Goal: Transaction & Acquisition: Purchase product/service

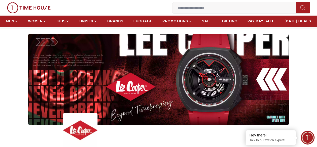
scroll to position [20, 0]
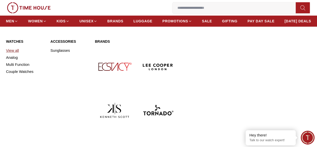
click at [9, 54] on link "View all" at bounding box center [25, 50] width 38 height 7
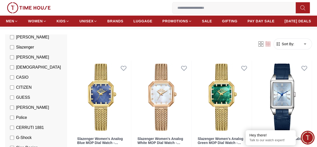
scroll to position [33, 0]
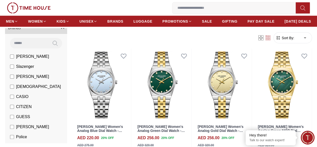
scroll to position [460, 0]
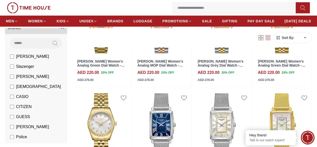
scroll to position [1013, 0]
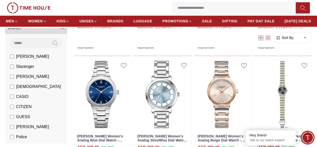
scroll to position [1306, 0]
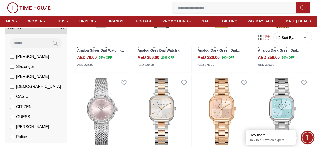
scroll to position [1934, 0]
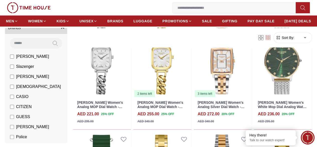
scroll to position [2537, 0]
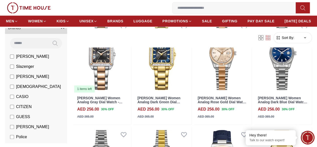
scroll to position [3056, 0]
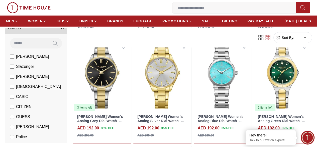
scroll to position [3584, 0]
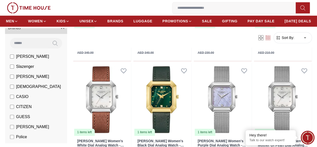
scroll to position [4106, 0]
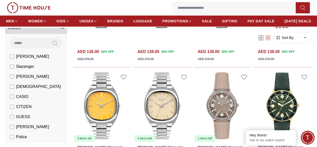
scroll to position [4611, 0]
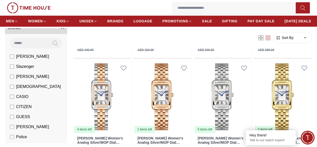
scroll to position [1196, 0]
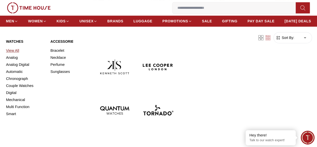
click at [12, 54] on link "View All" at bounding box center [25, 50] width 38 height 7
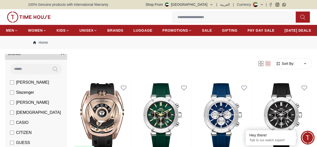
click at [16, 85] on span "[PERSON_NAME]" at bounding box center [32, 82] width 33 height 6
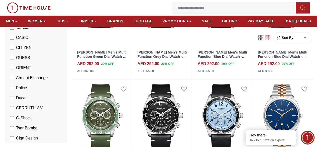
scroll to position [469, 0]
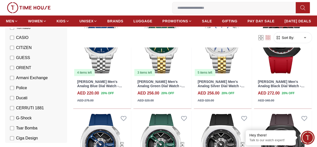
scroll to position [651, 0]
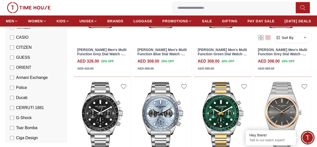
scroll to position [1499, 0]
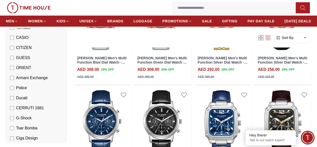
scroll to position [1924, 0]
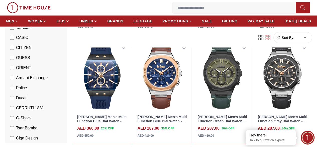
scroll to position [2546, 0]
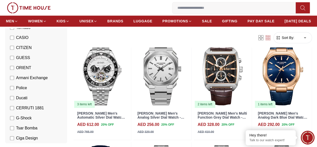
scroll to position [3060, 0]
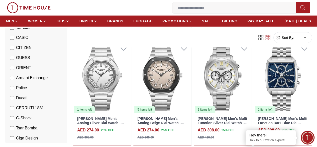
scroll to position [3598, 0]
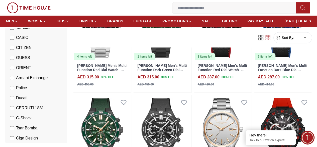
scroll to position [4074, 0]
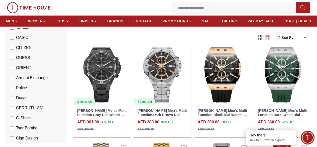
scroll to position [4589, 0]
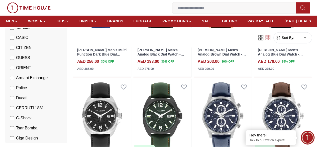
scroll to position [5205, 0]
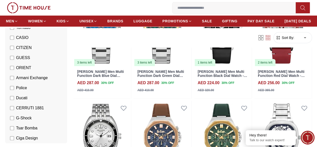
scroll to position [5650, 0]
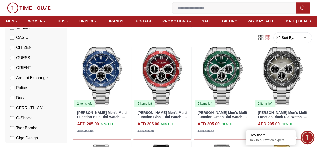
scroll to position [6188, 0]
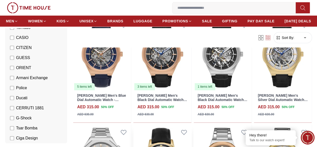
scroll to position [6811, 0]
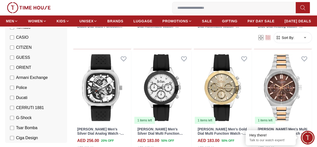
scroll to position [7232, 0]
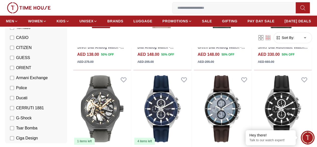
scroll to position [7716, 0]
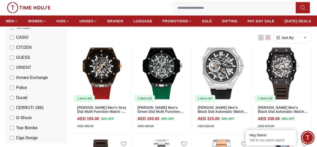
scroll to position [8181, 0]
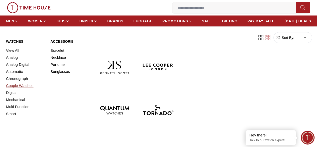
click at [28, 89] on link "Couple Watches" at bounding box center [25, 85] width 38 height 7
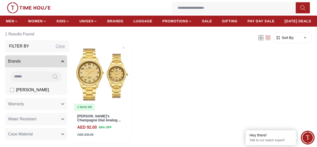
scroll to position [50, 0]
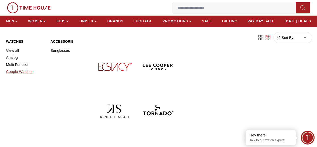
click at [29, 75] on link "Couple Watches" at bounding box center [25, 71] width 38 height 7
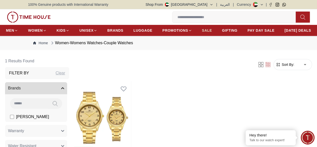
click at [212, 33] on span "SALE" at bounding box center [207, 30] width 10 height 5
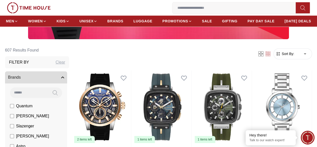
scroll to position [35, 0]
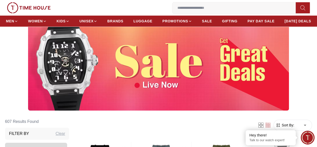
click at [160, 99] on img at bounding box center [158, 64] width 261 height 91
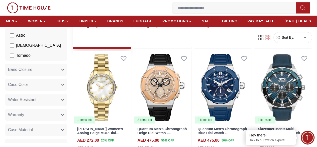
scroll to position [340, 0]
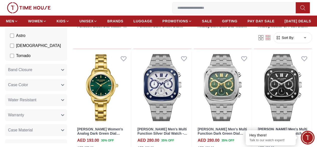
scroll to position [875, 0]
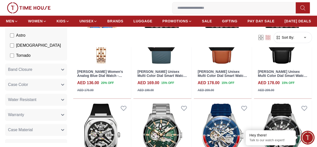
scroll to position [1285, 0]
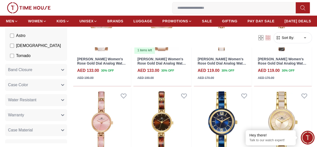
scroll to position [2017, 0]
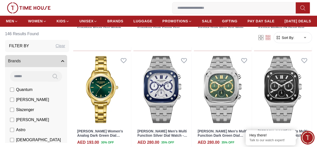
scroll to position [466, 0]
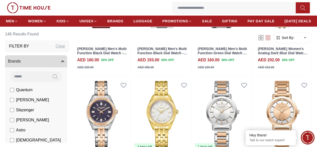
scroll to position [970, 0]
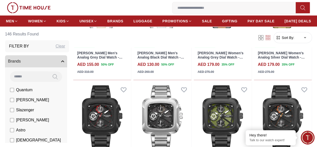
scroll to position [1592, 0]
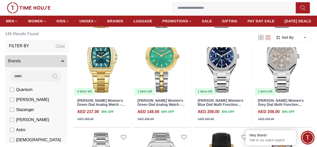
scroll to position [2133, 0]
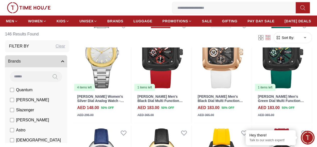
scroll to position [2652, 0]
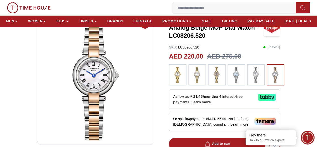
scroll to position [39, 0]
click at [201, 80] on img at bounding box center [197, 75] width 13 height 16
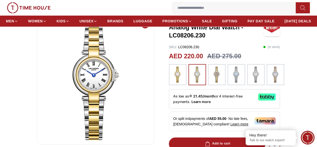
click at [219, 83] on img at bounding box center [217, 75] width 13 height 16
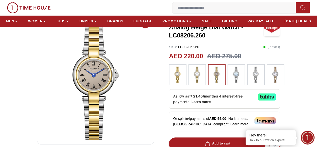
click at [195, 82] on img at bounding box center [197, 75] width 13 height 16
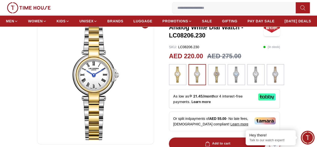
click at [179, 83] on img at bounding box center [178, 75] width 13 height 16
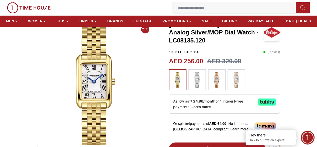
scroll to position [46, 0]
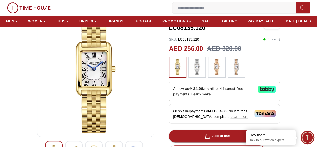
click at [193, 75] on img at bounding box center [197, 67] width 13 height 16
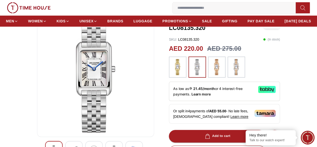
click at [219, 75] on img at bounding box center [217, 67] width 13 height 16
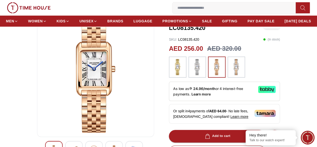
click at [233, 75] on img at bounding box center [236, 67] width 13 height 16
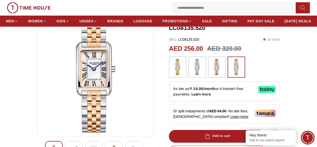
click at [181, 75] on img at bounding box center [178, 67] width 13 height 16
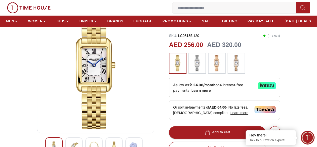
scroll to position [50, 0]
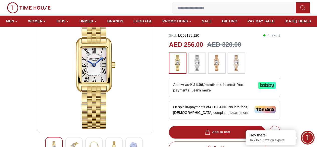
click at [177, 71] on img at bounding box center [178, 63] width 13 height 16
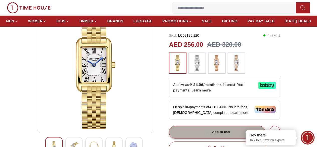
click at [198, 138] on button "Add to cart" at bounding box center [217, 132] width 97 height 13
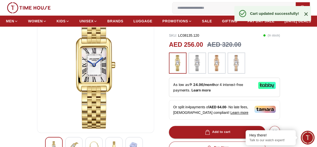
click at [178, 71] on img at bounding box center [178, 63] width 13 height 16
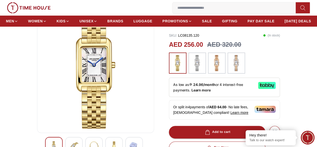
click at [0, 0] on icon "button" at bounding box center [0, 0] width 0 height 0
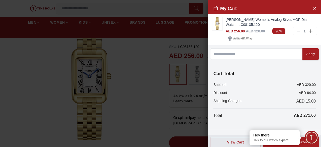
click at [173, 49] on div at bounding box center [160, 73] width 321 height 147
click at [161, 50] on div at bounding box center [160, 73] width 321 height 147
click at [158, 84] on div at bounding box center [160, 73] width 321 height 147
click at [313, 8] on icon "Close Account" at bounding box center [315, 8] width 4 height 6
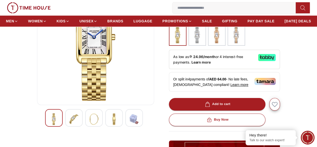
scroll to position [79, 0]
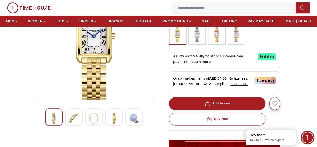
click at [70, 124] on img at bounding box center [74, 118] width 9 height 12
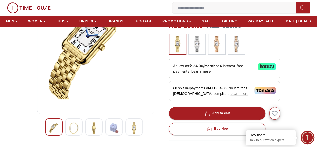
scroll to position [69, 0]
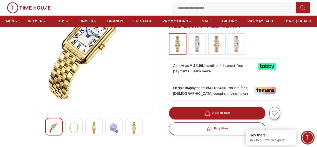
click at [90, 134] on img at bounding box center [94, 128] width 9 height 12
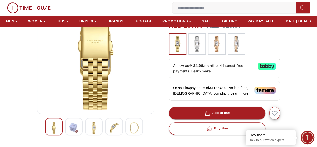
click at [110, 134] on img at bounding box center [114, 128] width 9 height 12
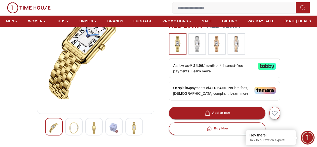
click at [130, 134] on img at bounding box center [134, 128] width 9 height 12
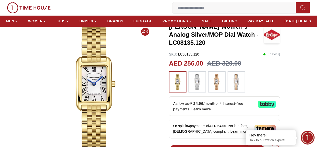
scroll to position [31, 0]
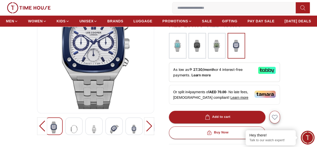
scroll to position [70, 0]
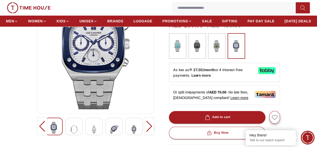
click at [70, 137] on img at bounding box center [74, 129] width 9 height 15
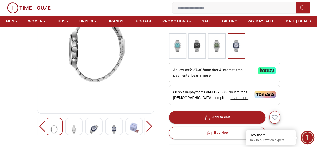
click at [90, 137] on img at bounding box center [94, 129] width 9 height 15
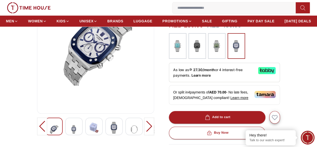
click at [90, 133] on img at bounding box center [94, 128] width 9 height 12
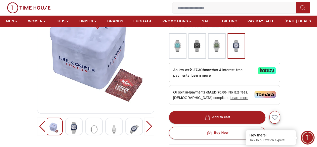
click at [110, 137] on img at bounding box center [114, 129] width 9 height 15
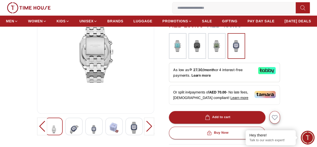
click at [130, 133] on img at bounding box center [134, 128] width 9 height 12
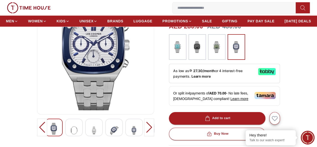
scroll to position [73, 0]
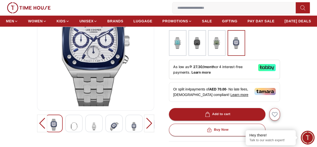
click at [130, 134] on img at bounding box center [134, 126] width 9 height 15
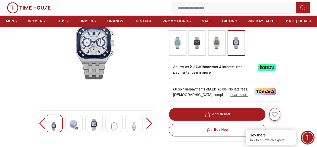
click at [151, 132] on div at bounding box center [149, 123] width 10 height 18
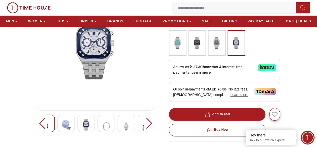
click at [142, 134] on img at bounding box center [146, 126] width 9 height 15
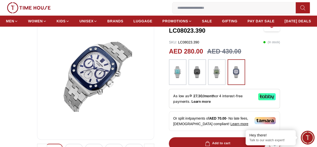
scroll to position [31, 0]
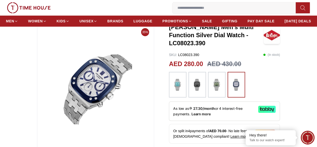
click at [202, 85] on img at bounding box center [197, 84] width 13 height 21
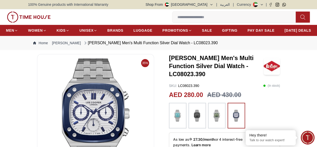
click at [236, 123] on img at bounding box center [236, 115] width 13 height 21
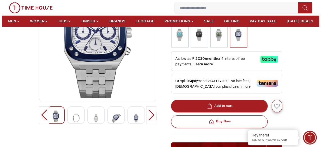
scroll to position [85, 0]
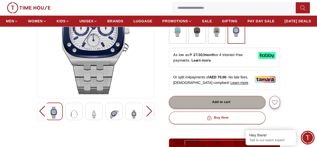
click at [216, 103] on div "Add to cart" at bounding box center [217, 102] width 26 height 6
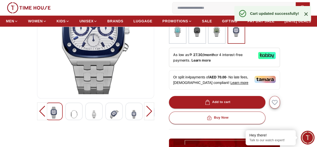
click at [281, 6] on div "Cart updated successfully!" at bounding box center [273, 13] width 77 height 15
click at [306, 16] on icon at bounding box center [306, 14] width 6 height 6
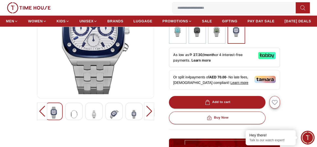
click at [0, 0] on icon "button" at bounding box center [0, 0] width 0 height 0
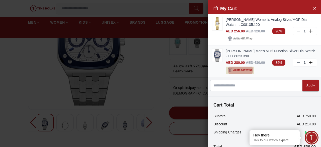
click at [245, 71] on span "Add to Gift Wrap" at bounding box center [242, 70] width 19 height 5
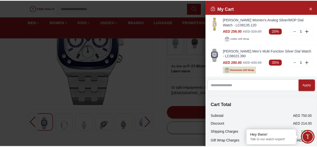
scroll to position [41, 0]
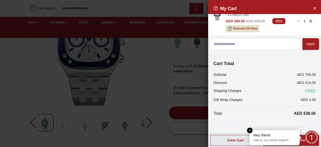
click at [250, 130] on em "Close tooltip" at bounding box center [250, 130] width 6 height 6
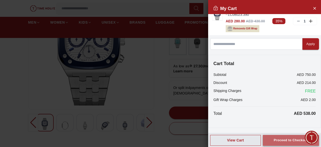
click at [289, 139] on div "Proceed to Checkout" at bounding box center [291, 140] width 34 height 6
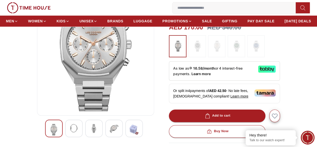
scroll to position [67, 0]
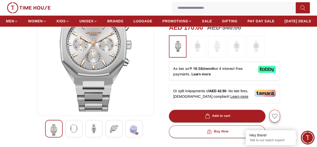
click at [70, 133] on img at bounding box center [74, 128] width 9 height 9
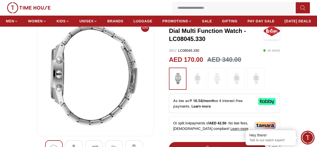
scroll to position [61, 0]
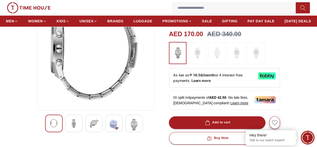
click at [90, 128] on img at bounding box center [94, 123] width 9 height 9
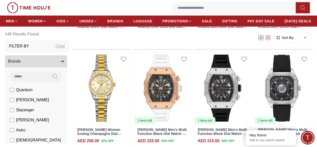
scroll to position [781, 0]
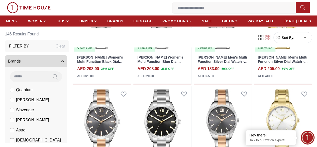
scroll to position [1566, 0]
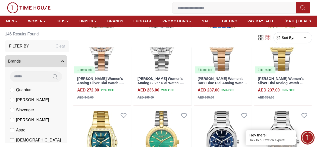
scroll to position [2025, 0]
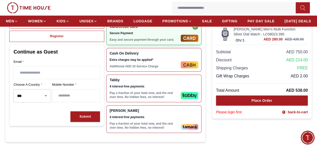
scroll to position [72, 0]
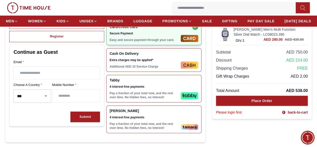
click at [68, 79] on input "text" at bounding box center [57, 73] width 86 height 13
type input "**********"
type input "*********"
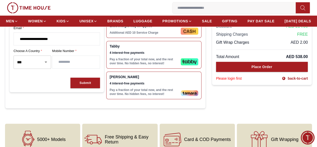
scroll to position [109, 0]
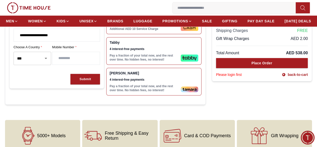
click at [154, 82] on span "4 interest-free payments" at bounding box center [144, 80] width 69 height 4
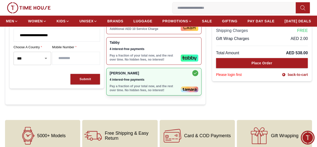
scroll to position [79, 0]
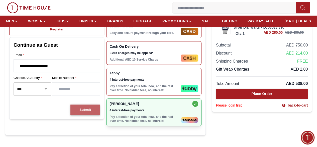
click at [91, 113] on div "Submit" at bounding box center [86, 110] width 12 height 6
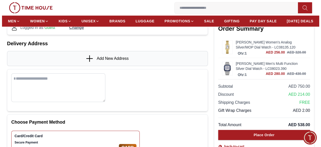
scroll to position [38, 0]
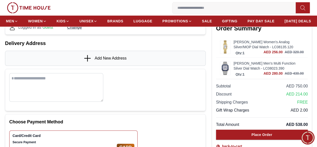
click at [102, 61] on span "Add New Address" at bounding box center [111, 58] width 32 height 6
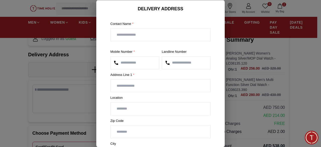
click at [132, 32] on input "text" at bounding box center [161, 34] width 100 height 13
type input "*****"
click at [149, 85] on input "text" at bounding box center [161, 85] width 100 height 13
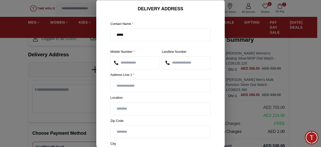
type input "********"
type input "****"
type input "*******"
type input "********"
click at [145, 106] on input "text" at bounding box center [161, 108] width 100 height 13
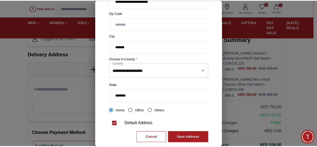
scroll to position [116, 0]
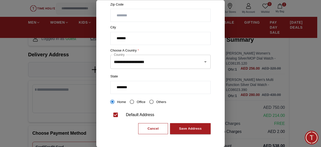
type input "**********"
click at [187, 127] on div "Save Address" at bounding box center [190, 129] width 23 height 6
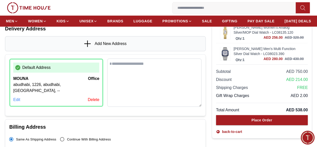
scroll to position [67, 0]
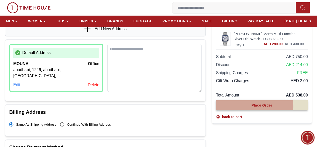
click at [252, 108] on div "Place Order" at bounding box center [262, 105] width 21 height 5
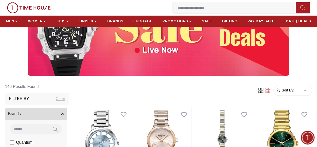
scroll to position [70, 0]
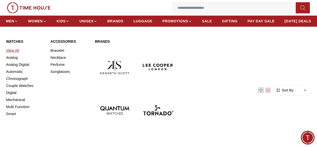
click at [14, 54] on link "View All" at bounding box center [25, 50] width 38 height 7
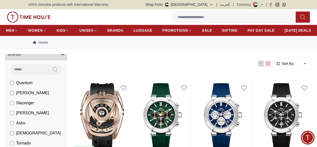
scroll to position [36, 0]
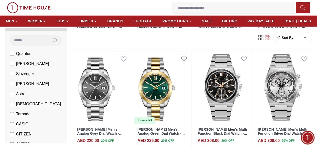
scroll to position [1822, 0]
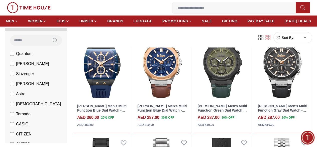
scroll to position [2536, 0]
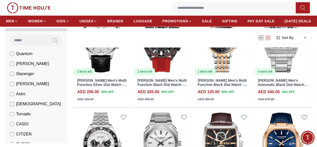
scroll to position [2966, 0]
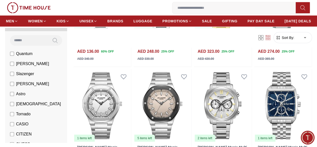
scroll to position [3577, 0]
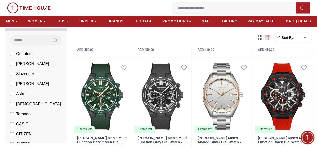
scroll to position [4180, 0]
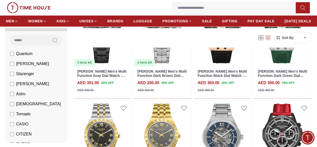
scroll to position [4690, 0]
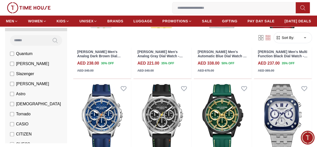
scroll to position [4744, 0]
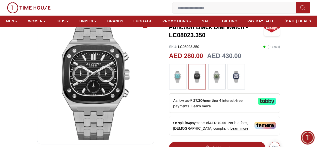
scroll to position [48, 0]
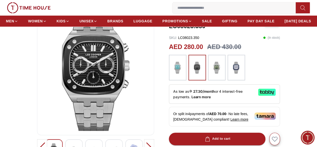
click at [235, 72] on img at bounding box center [236, 67] width 13 height 21
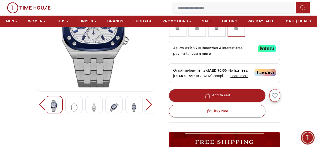
scroll to position [91, 0]
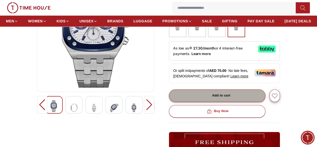
click at [210, 97] on icon "button" at bounding box center [207, 95] width 5 height 5
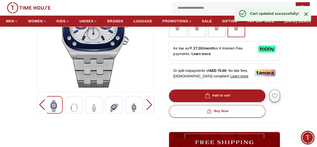
click at [307, 16] on icon at bounding box center [306, 14] width 6 height 6
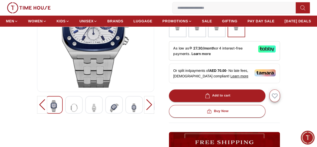
click at [0, 0] on icon "button" at bounding box center [0, 0] width 0 height 0
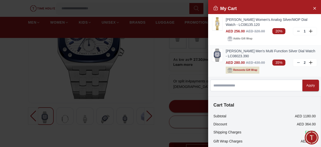
click at [297, 63] on icon at bounding box center [299, 62] width 4 height 4
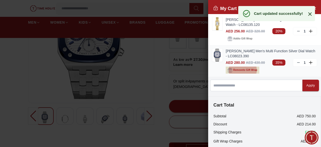
click at [239, 68] on span "Remove to Gift Wrap" at bounding box center [245, 70] width 24 height 5
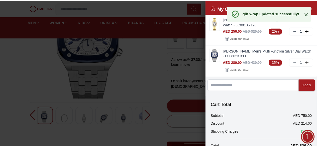
scroll to position [33, 0]
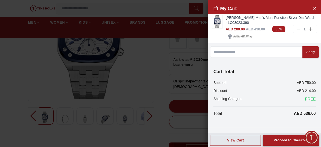
click at [284, 140] on div "Proceed to Checkout" at bounding box center [291, 140] width 34 height 6
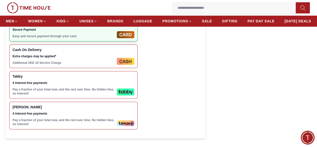
scroll to position [183, 0]
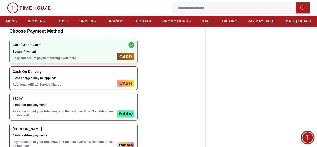
click at [89, 80] on span "Extra charges may be applied*" at bounding box center [64, 78] width 102 height 4
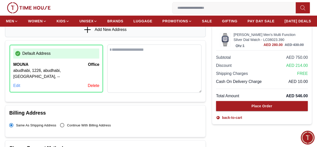
scroll to position [67, 0]
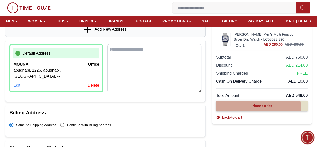
click at [252, 108] on div "Place Order" at bounding box center [262, 105] width 21 height 5
